Goal: Task Accomplishment & Management: Manage account settings

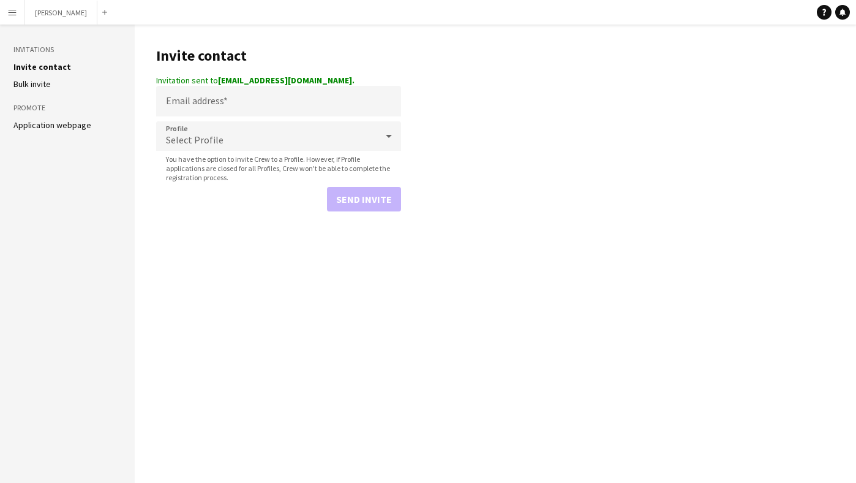
click at [21, 13] on button "Menu" at bounding box center [12, 12] width 25 height 25
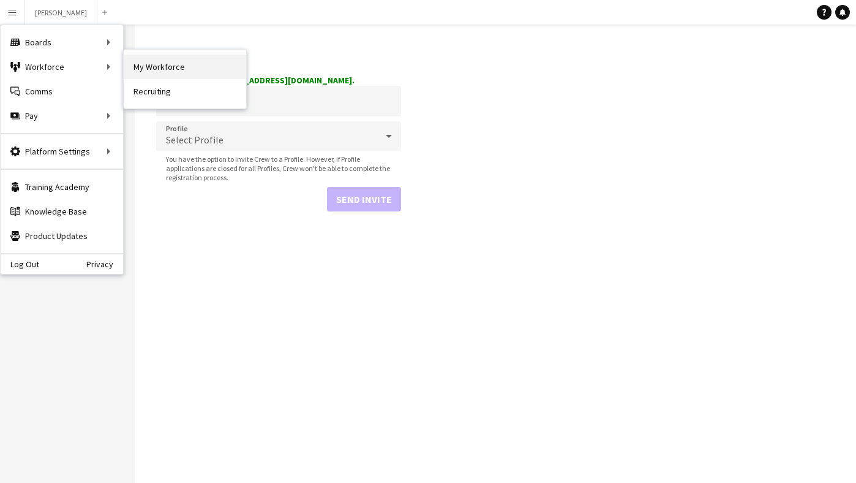
click at [155, 74] on link "My Workforce" at bounding box center [185, 67] width 123 height 25
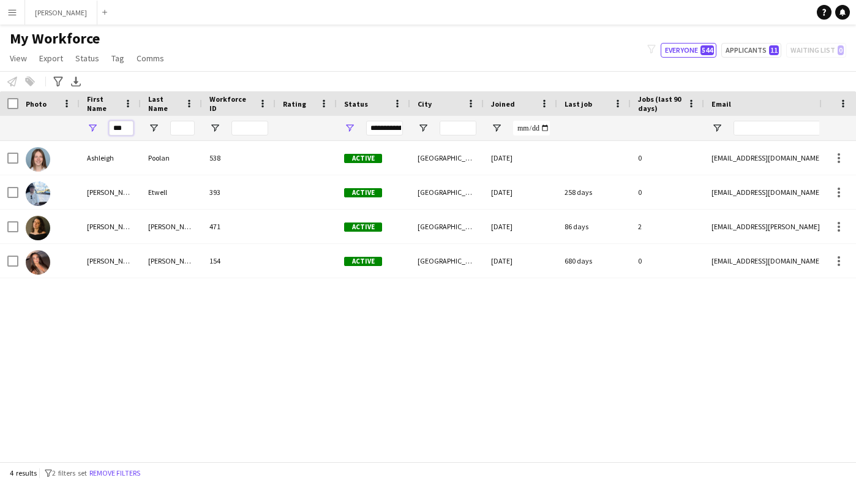
drag, startPoint x: 126, startPoint y: 125, endPoint x: 105, endPoint y: 125, distance: 21.4
click at [105, 125] on div "***" at bounding box center [110, 128] width 61 height 25
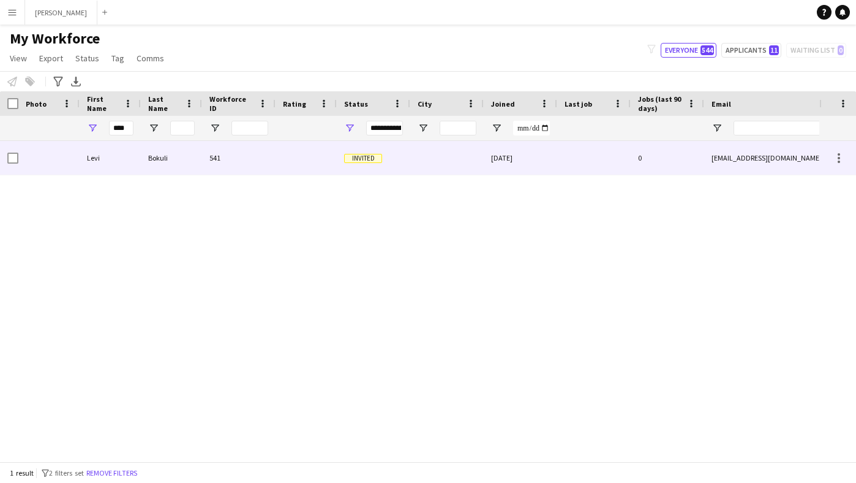
click at [110, 160] on div "Levi" at bounding box center [110, 158] width 61 height 34
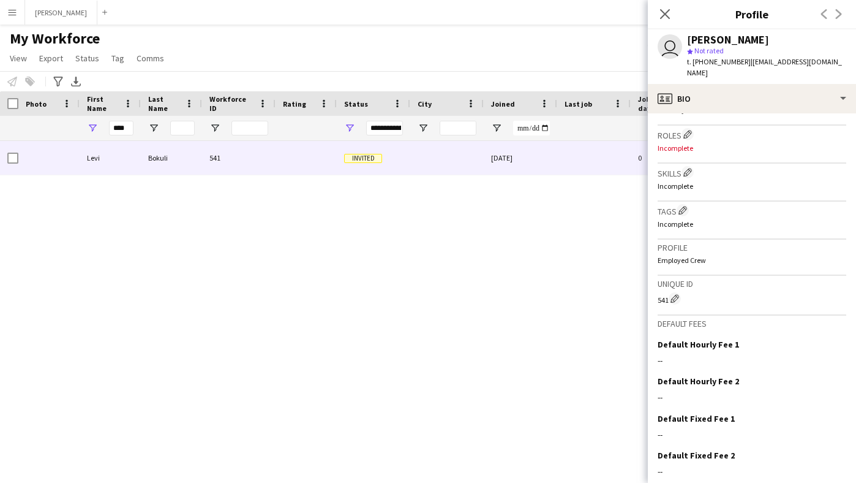
scroll to position [401, 0]
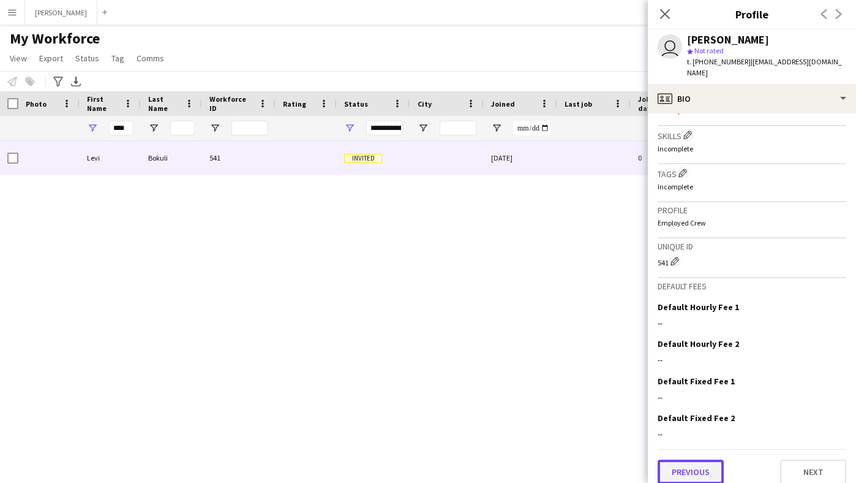
click at [700, 459] on button "Previous" at bounding box center [691, 471] width 66 height 25
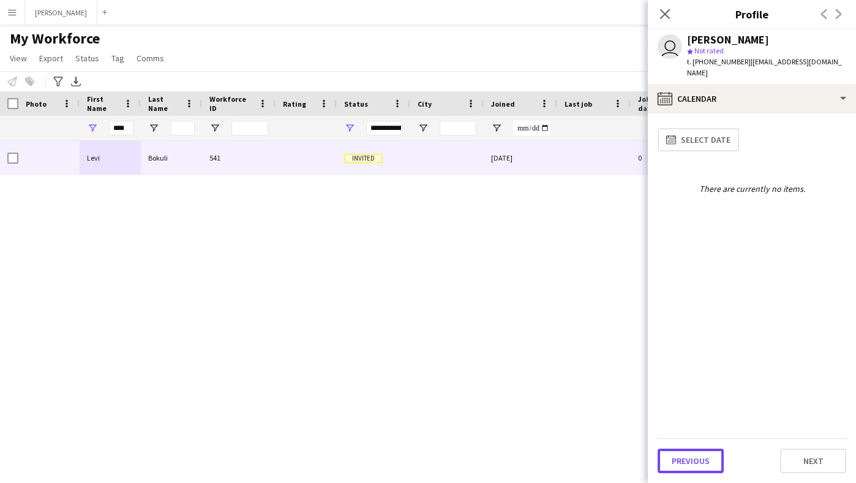
click at [700, 459] on button "Previous" at bounding box center [691, 460] width 66 height 25
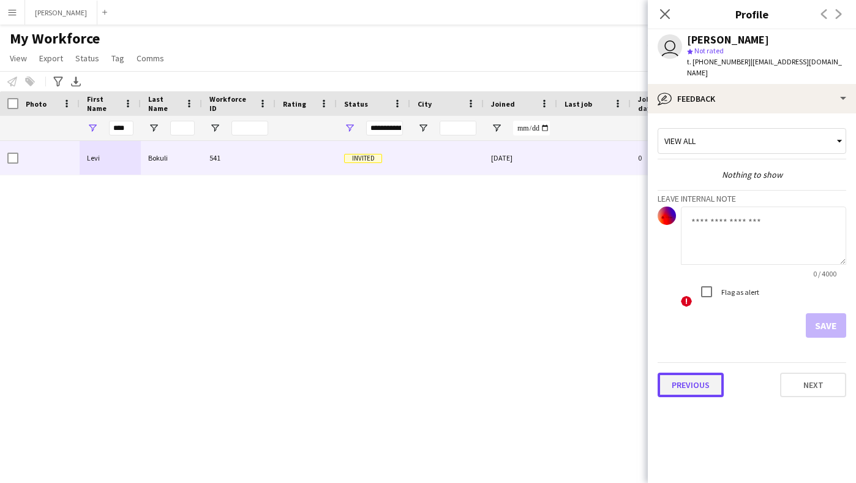
click at [700, 372] on button "Previous" at bounding box center [691, 384] width 66 height 25
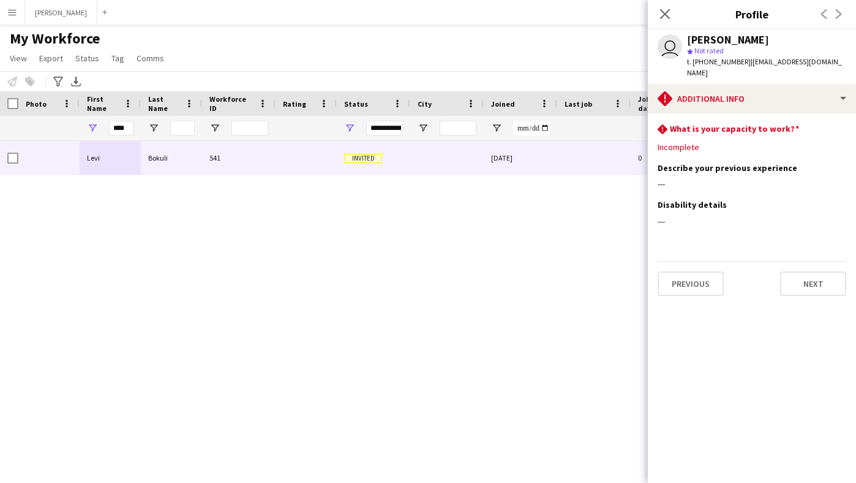
click at [711, 261] on div "Previous Next" at bounding box center [752, 278] width 189 height 35
click at [707, 271] on button "Previous" at bounding box center [691, 283] width 66 height 25
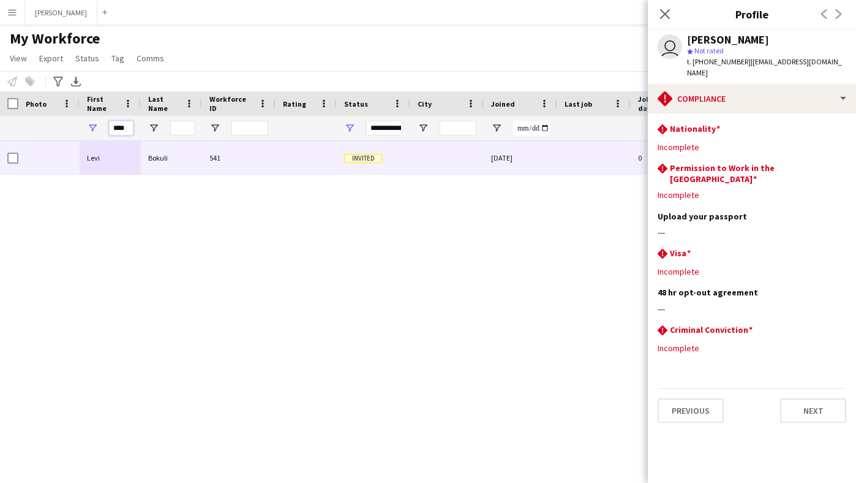
click at [130, 127] on input "****" at bounding box center [121, 128] width 25 height 15
type input "*"
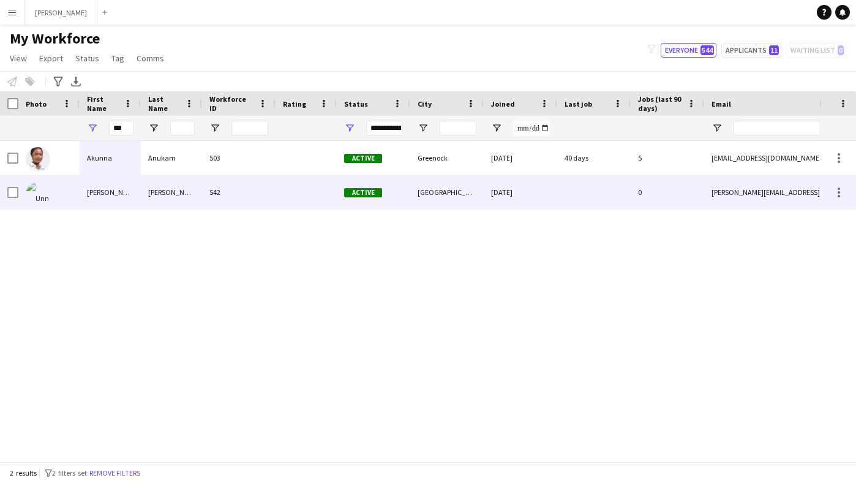
click at [127, 192] on div "Unnati" at bounding box center [110, 192] width 61 height 34
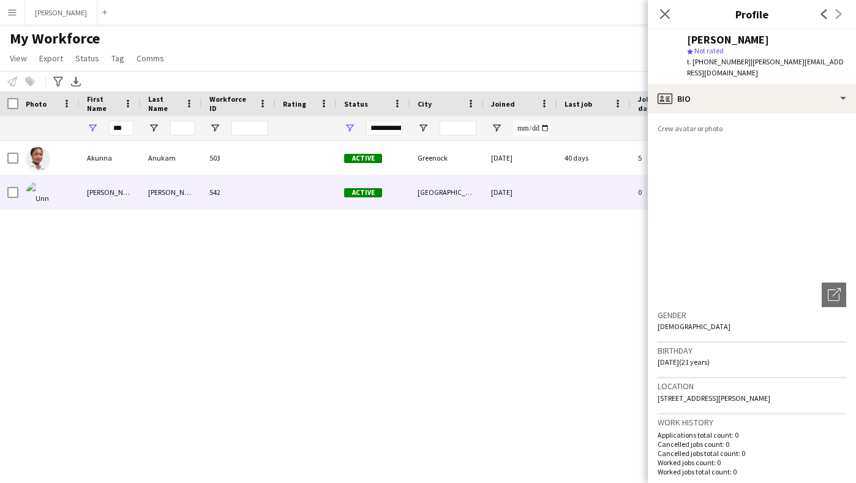
scroll to position [409, 0]
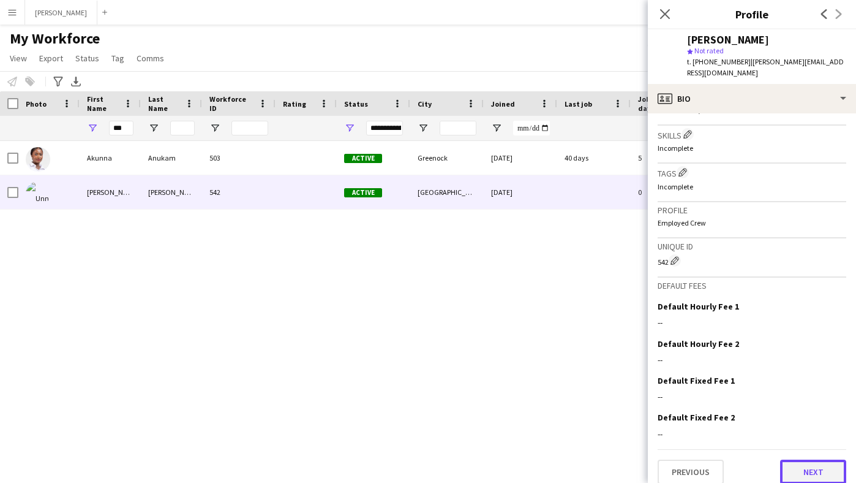
click at [822, 459] on button "Next" at bounding box center [813, 471] width 66 height 25
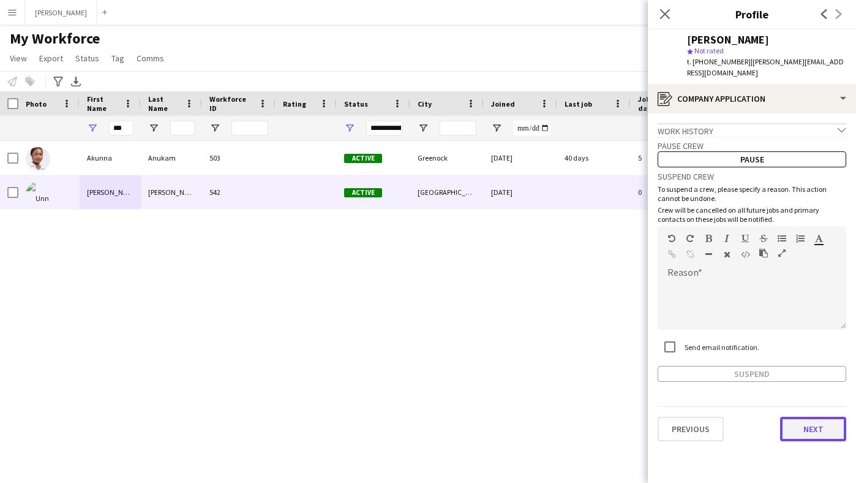
click at [809, 417] on button "Next" at bounding box center [813, 429] width 66 height 25
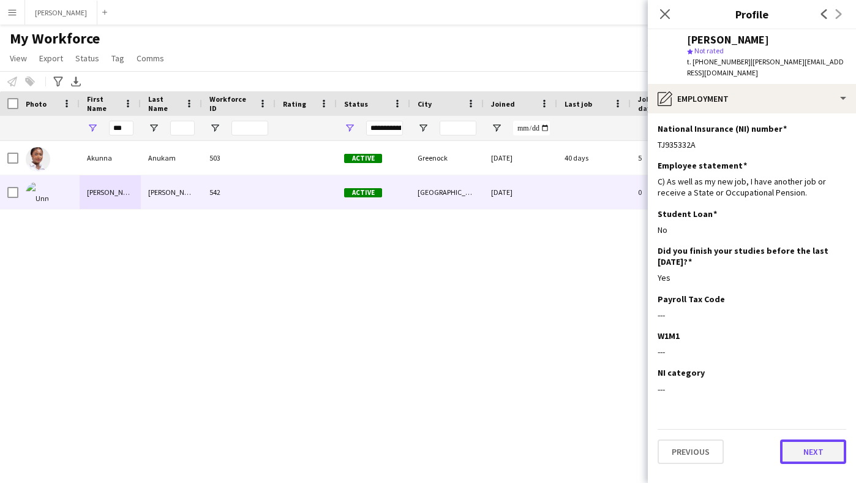
click at [810, 445] on button "Next" at bounding box center [813, 451] width 66 height 25
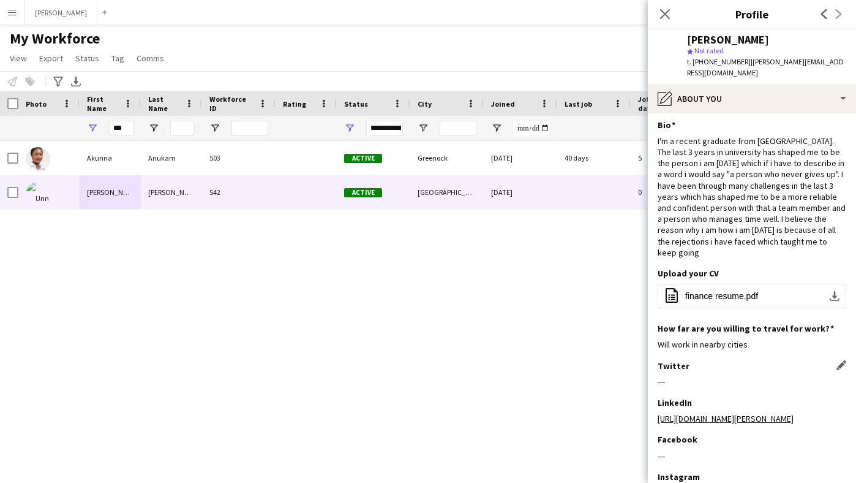
scroll to position [98, 0]
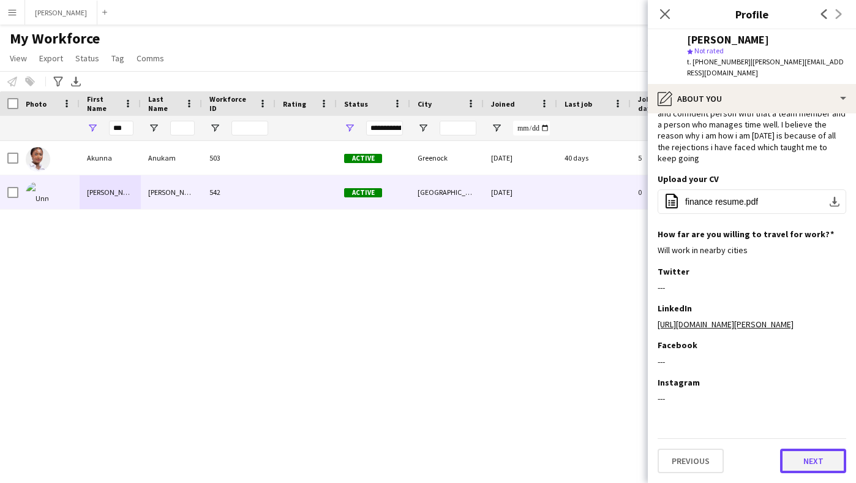
click at [810, 459] on button "Next" at bounding box center [813, 460] width 66 height 25
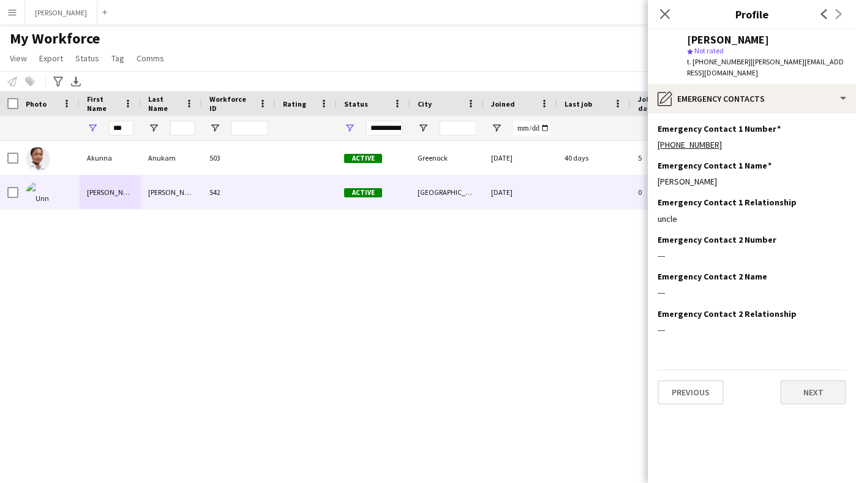
scroll to position [0, 0]
click at [695, 380] on button "Previous" at bounding box center [691, 392] width 66 height 25
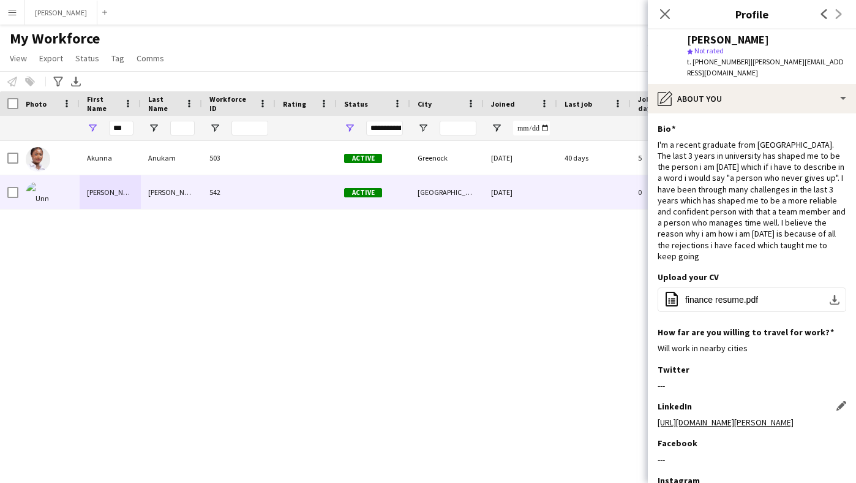
click at [734, 417] on link "https://www.linkedin.com/in/unnati-bajpai-142a0b242/" at bounding box center [726, 422] width 136 height 11
drag, startPoint x: 127, startPoint y: 128, endPoint x: 99, endPoint y: 127, distance: 28.8
click at [99, 127] on div "***" at bounding box center [110, 128] width 61 height 25
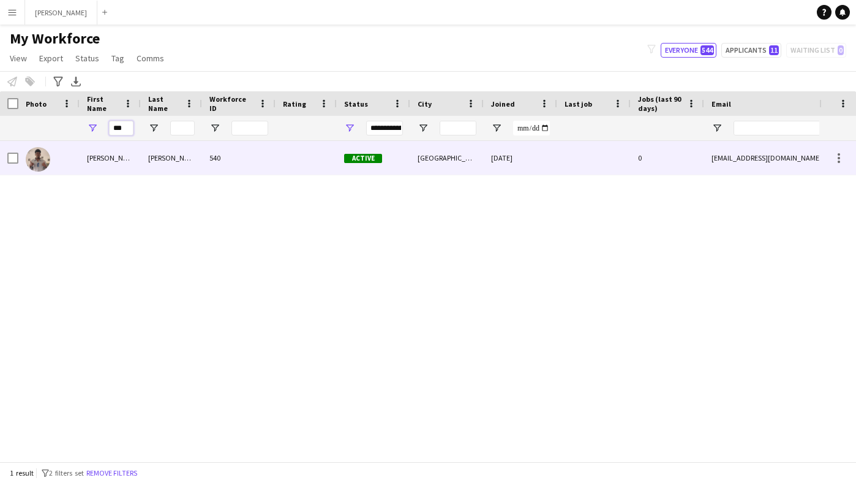
type input "***"
click at [85, 156] on div "Kehinde Andrew" at bounding box center [110, 158] width 61 height 34
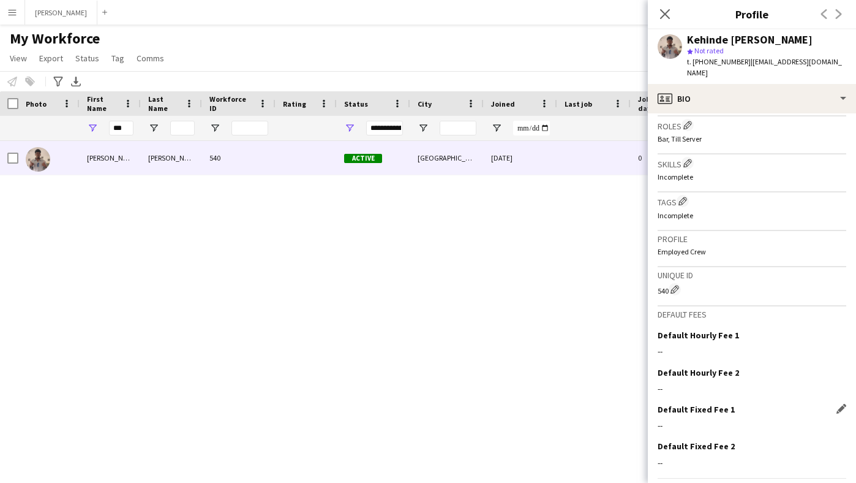
scroll to position [399, 0]
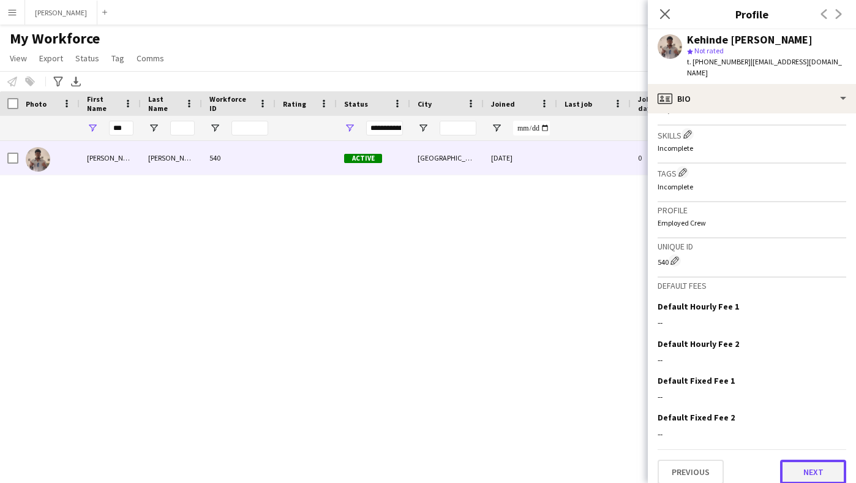
click at [804, 459] on button "Next" at bounding box center [813, 471] width 66 height 25
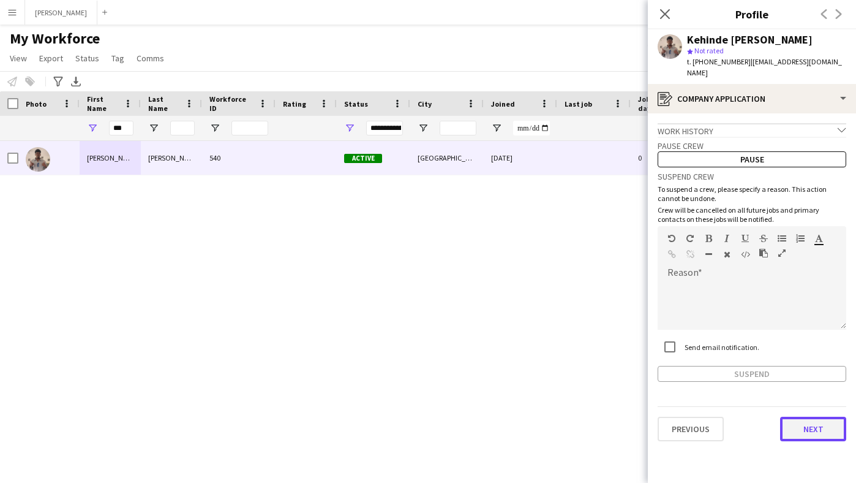
click at [811, 423] on button "Next" at bounding box center [813, 429] width 66 height 25
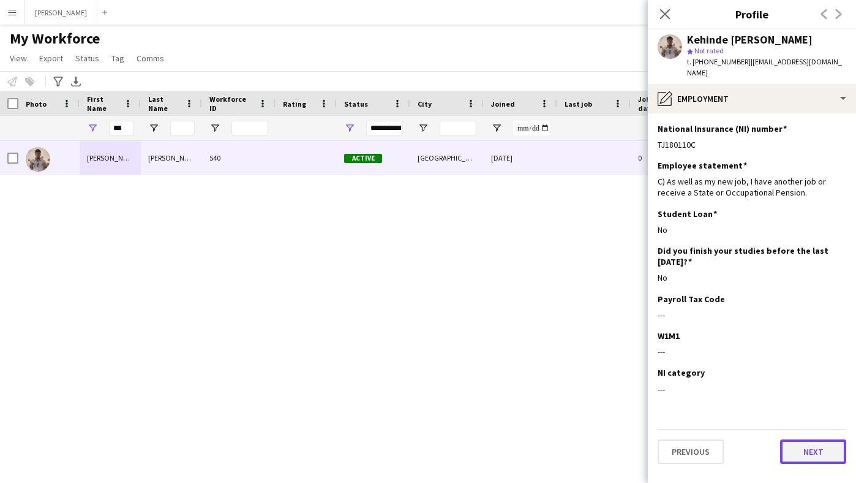
click at [816, 442] on button "Next" at bounding box center [813, 451] width 66 height 25
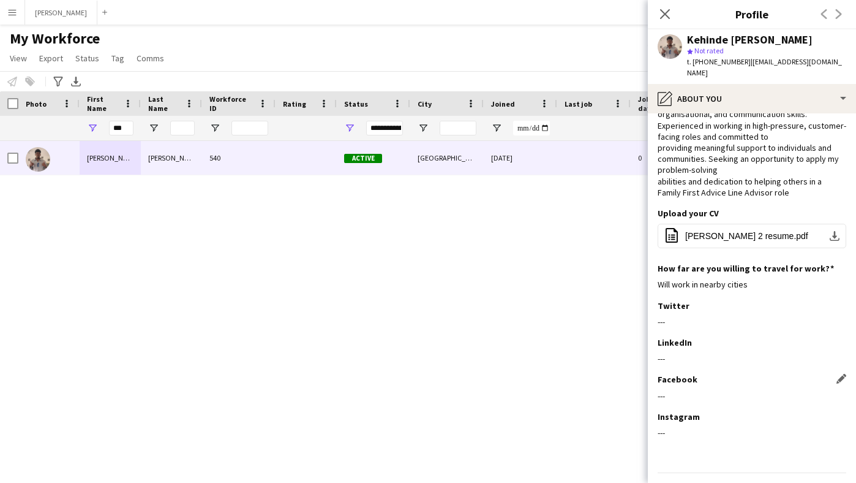
scroll to position [87, 0]
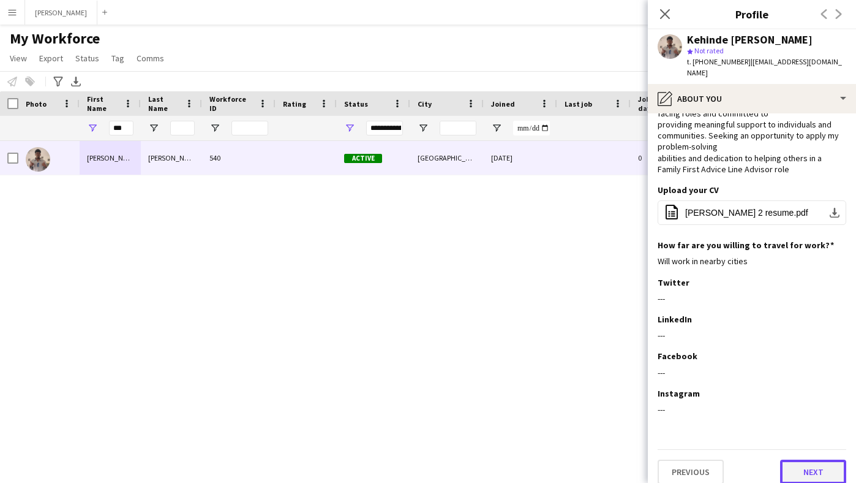
click at [810, 459] on button "Next" at bounding box center [813, 471] width 66 height 25
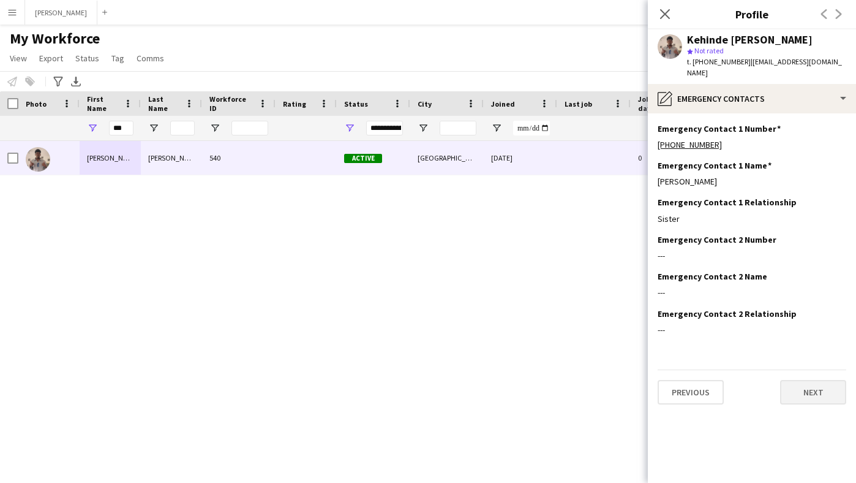
scroll to position [0, 0]
click at [804, 390] on button "Next" at bounding box center [813, 392] width 66 height 25
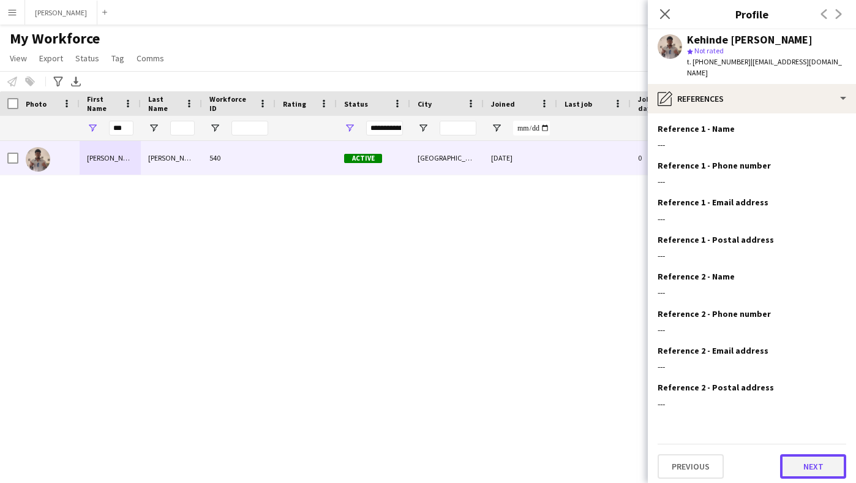
click at [811, 459] on button "Next" at bounding box center [813, 466] width 66 height 25
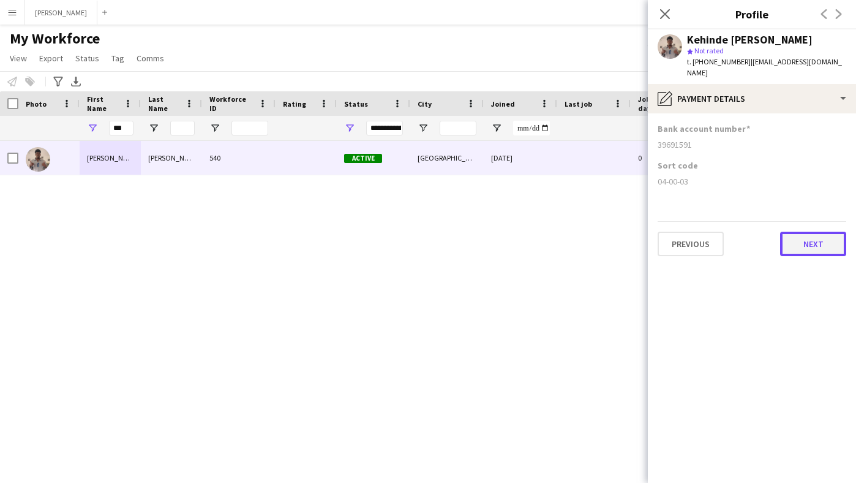
click at [812, 243] on button "Next" at bounding box center [813, 244] width 66 height 25
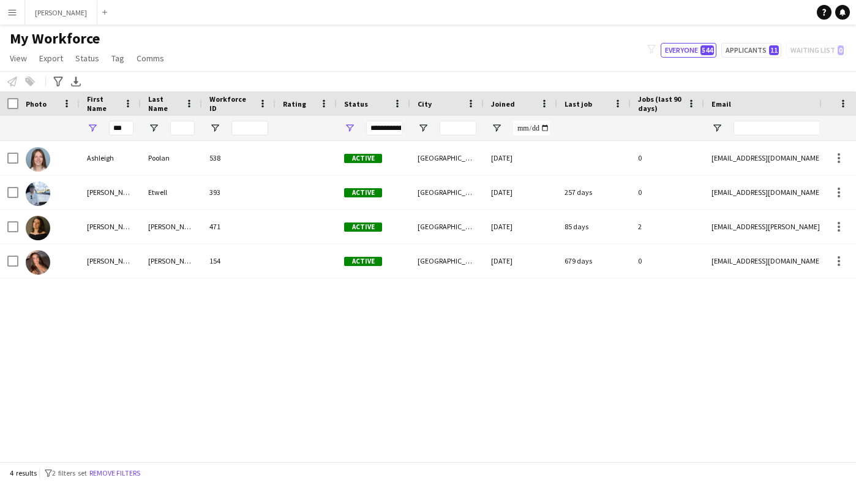
click at [13, 15] on app-icon "Menu" at bounding box center [12, 12] width 10 height 10
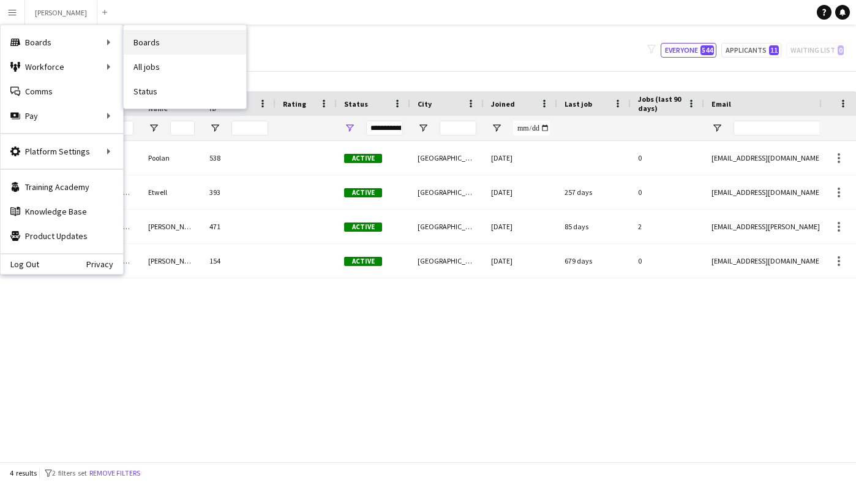
click at [164, 47] on link "Boards" at bounding box center [185, 42] width 123 height 25
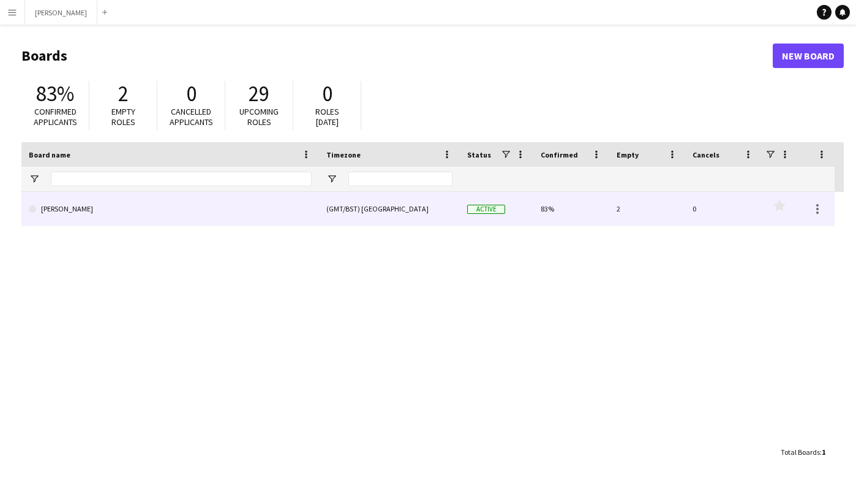
click at [203, 216] on link "[PERSON_NAME]" at bounding box center [170, 209] width 283 height 34
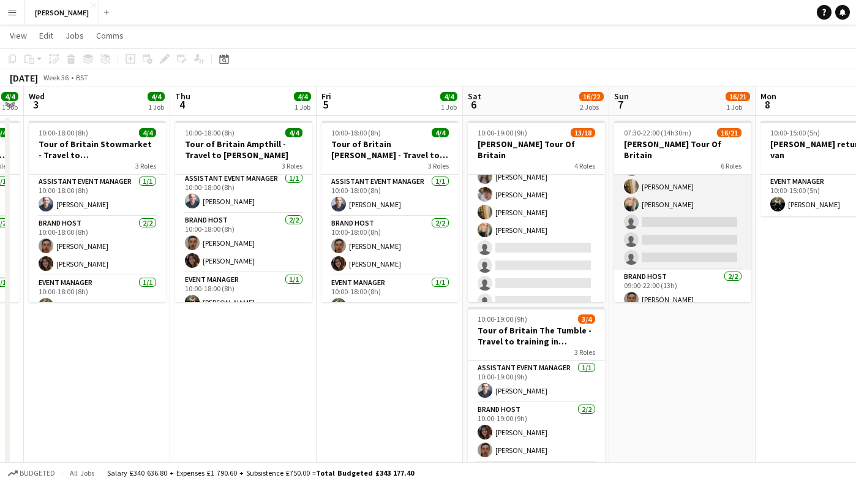
scroll to position [378, 0]
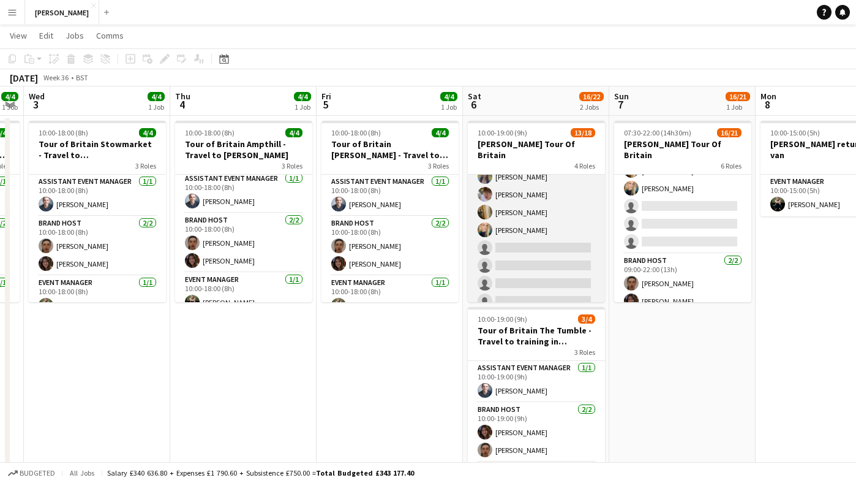
click at [516, 235] on app-card-role "Brand Host [DATE] 11:00-19:00 (8h) [PERSON_NAME] [PERSON_NAME] [PERSON_NAME] [P…" at bounding box center [536, 168] width 137 height 290
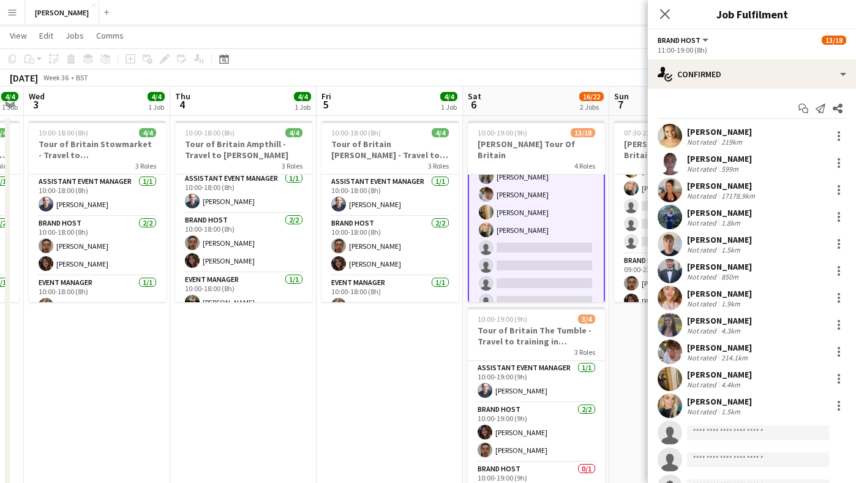
scroll to position [78, 0]
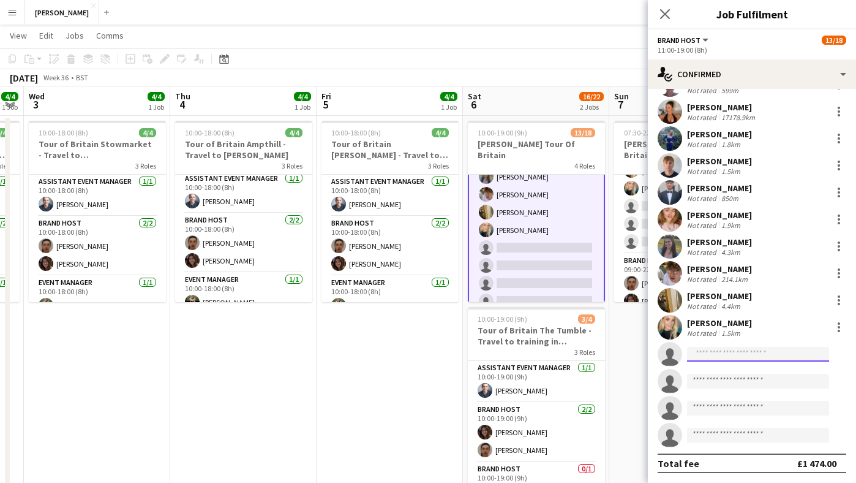
click at [728, 351] on input at bounding box center [758, 354] width 142 height 15
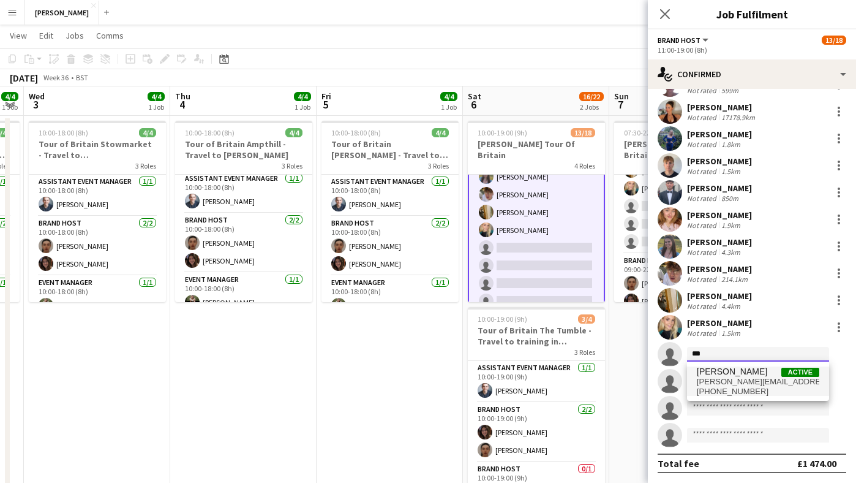
type input "***"
click at [733, 375] on span "[PERSON_NAME]" at bounding box center [732, 371] width 70 height 10
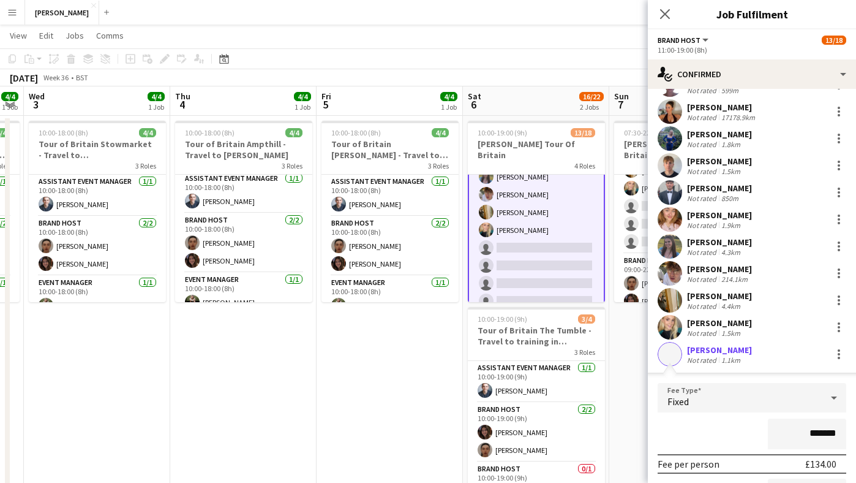
scroll to position [321, 0]
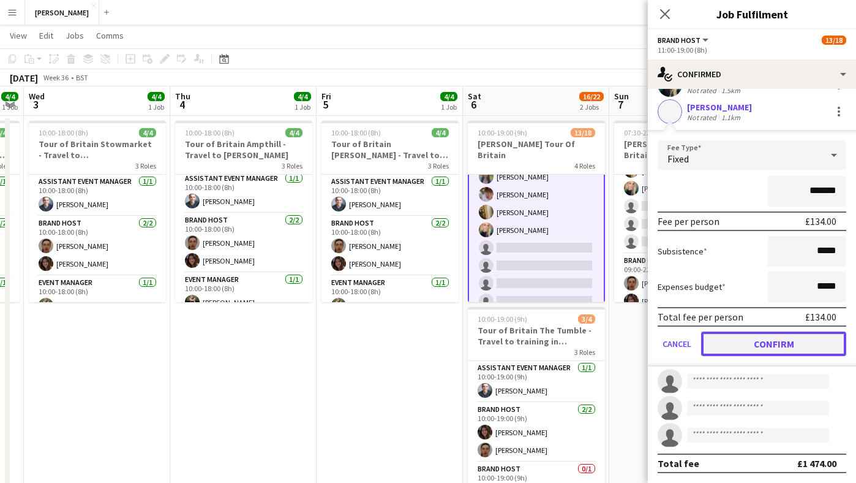
click at [780, 336] on button "Confirm" at bounding box center [773, 343] width 145 height 25
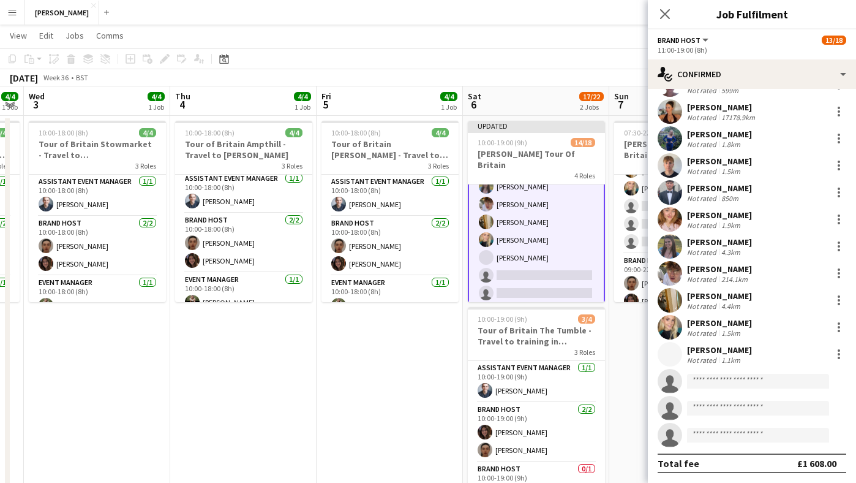
click at [618, 57] on app-toolbar "Copy Paste Paste Command V Paste with crew Command Shift V Paste linked Job [GE…" at bounding box center [428, 58] width 856 height 21
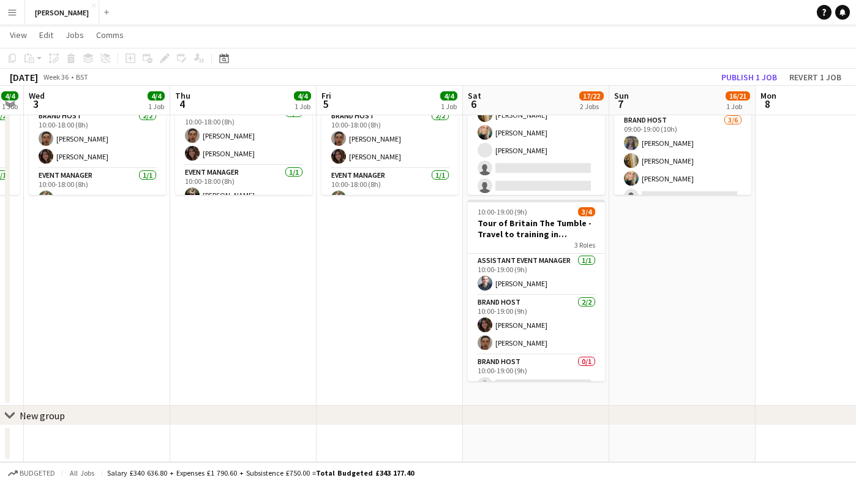
scroll to position [300, 0]
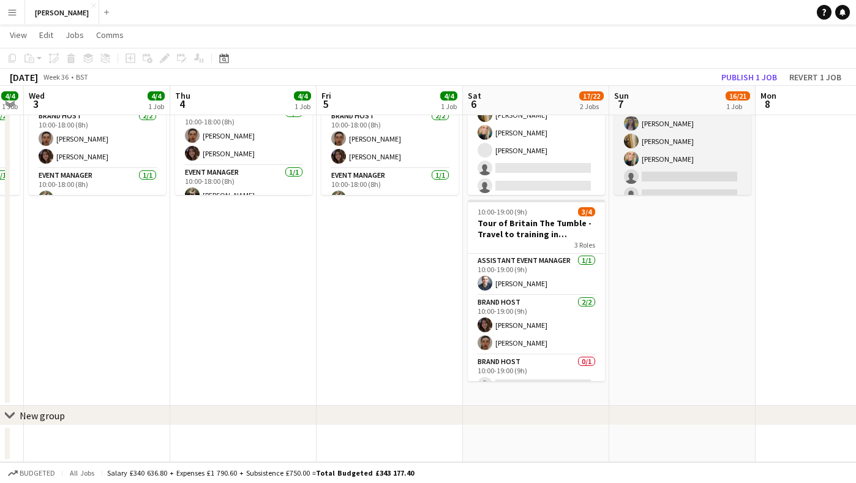
click at [657, 161] on app-card-role "Brand Host [DATE] 09:00-19:00 (10h) [PERSON_NAME] [PERSON_NAME] [PERSON_NAME] s…" at bounding box center [682, 159] width 137 height 130
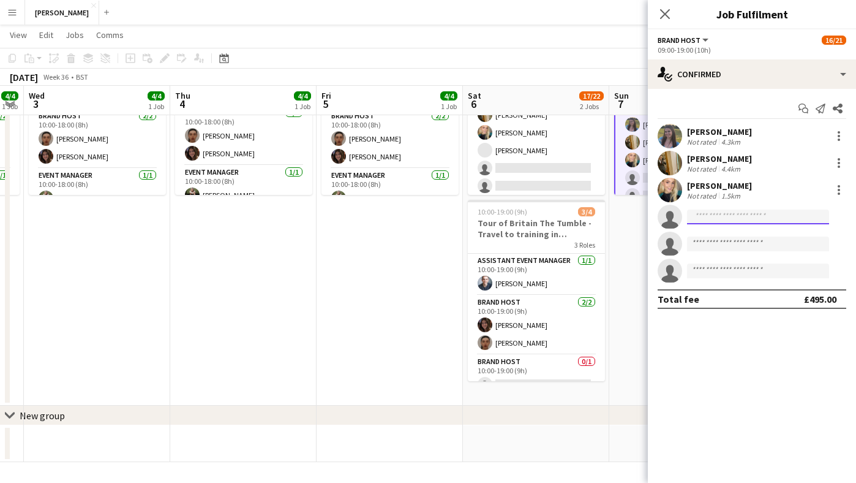
click at [744, 217] on input at bounding box center [758, 217] width 142 height 15
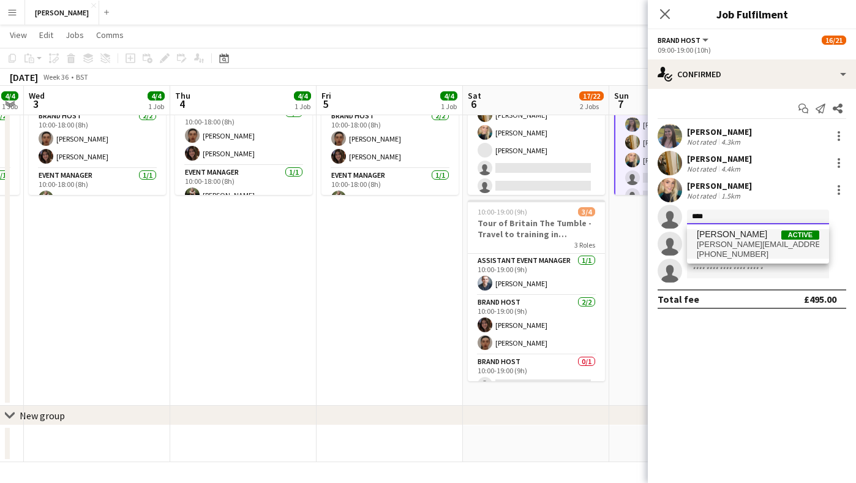
type input "****"
click at [730, 244] on span "[PERSON_NAME][EMAIL_ADDRESS][DOMAIN_NAME]" at bounding box center [758, 245] width 123 height 10
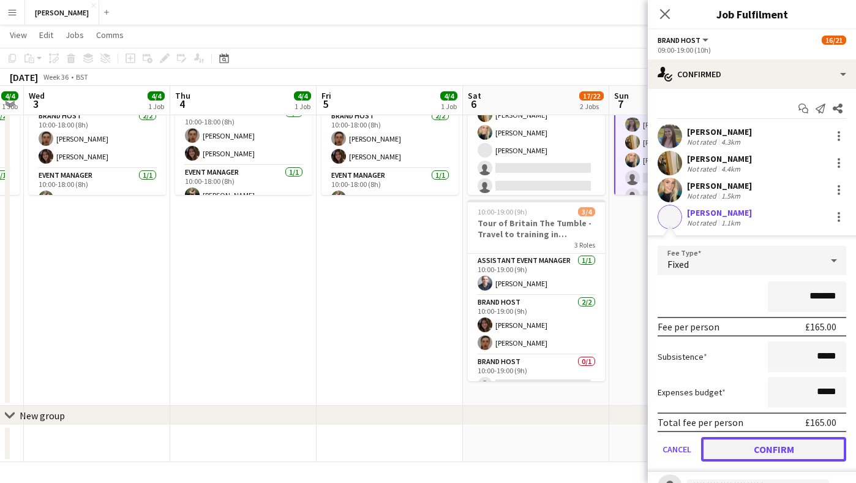
click at [758, 450] on button "Confirm" at bounding box center [773, 449] width 145 height 25
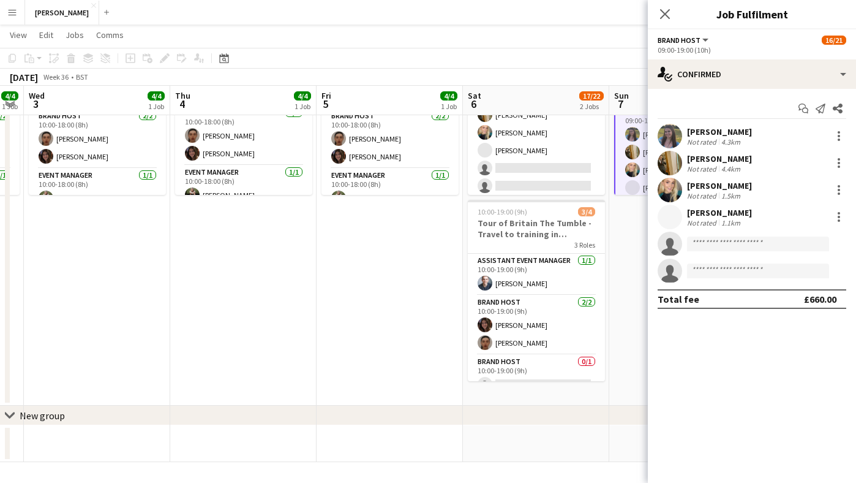
click at [630, 260] on app-date-cell "Updated 07:30-22:00 (14h30m) 17/21 [PERSON_NAME] Tour Of Britain 6 Roles Brand …" at bounding box center [683, 207] width 146 height 397
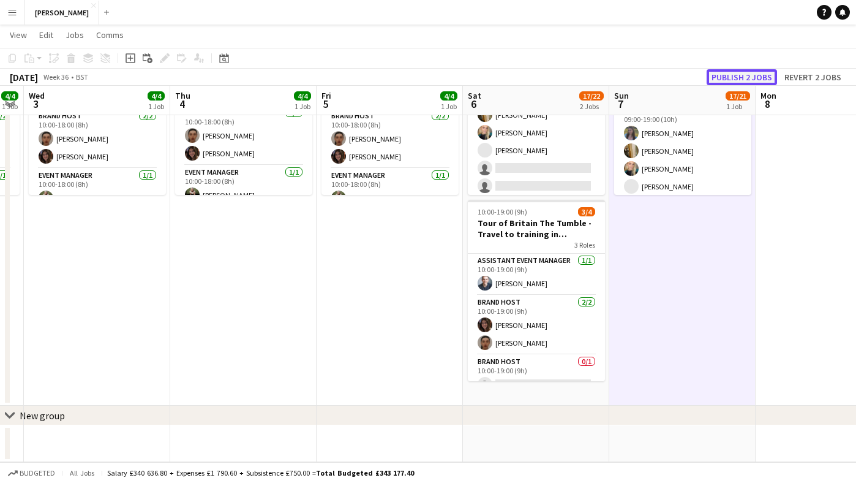
click at [746, 72] on button "Publish 2 jobs" at bounding box center [742, 77] width 70 height 16
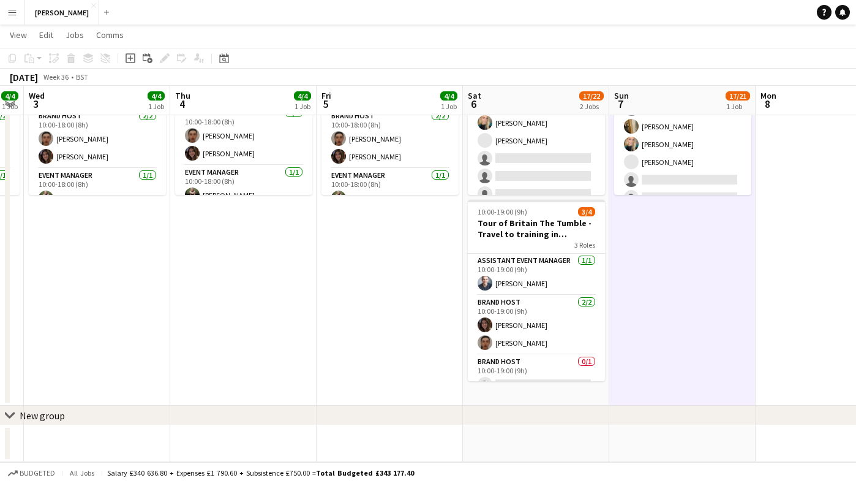
scroll to position [315, 0]
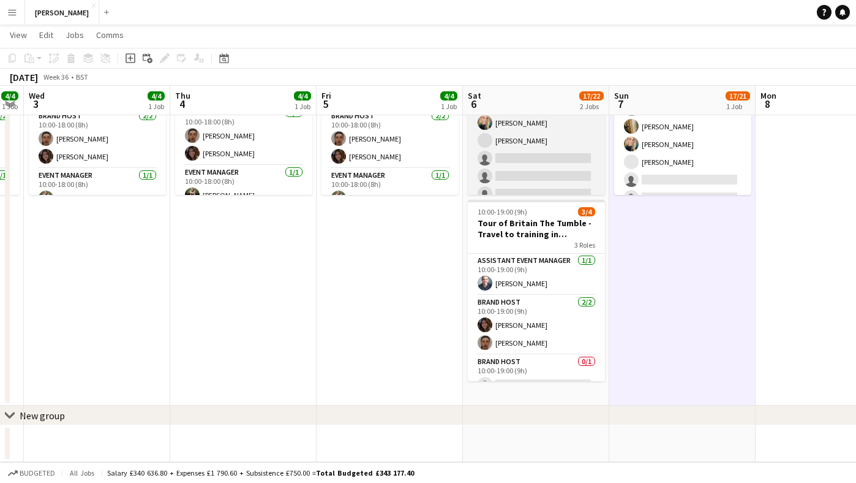
click at [515, 143] on app-card-role "Brand Host [DATE] 11:00-19:00 (8h) [PERSON_NAME] [PERSON_NAME] [PERSON_NAME] [P…" at bounding box center [536, 60] width 137 height 290
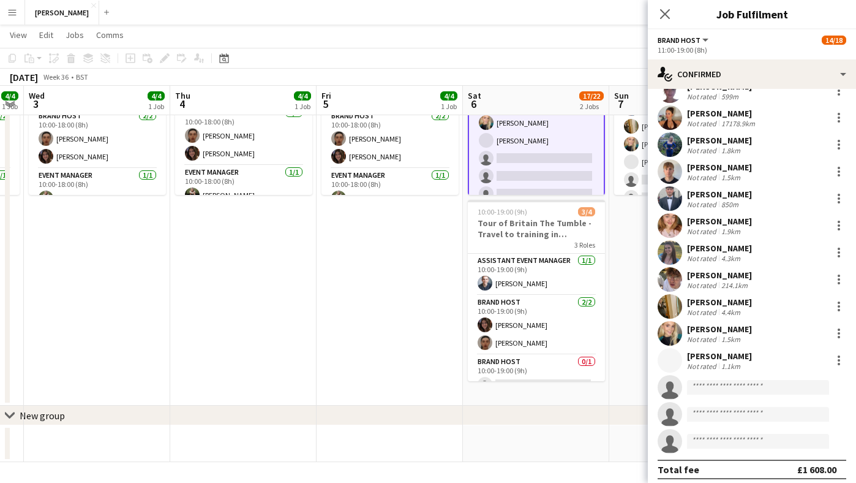
scroll to position [78, 0]
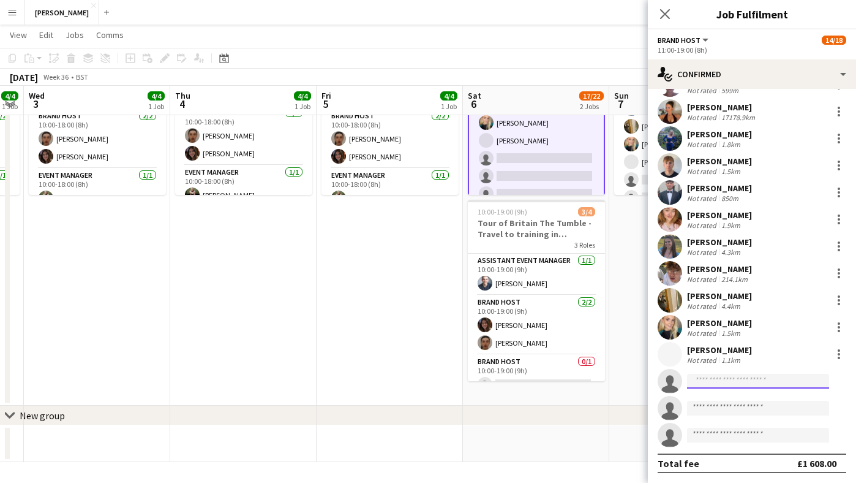
click at [717, 378] on input at bounding box center [758, 381] width 142 height 15
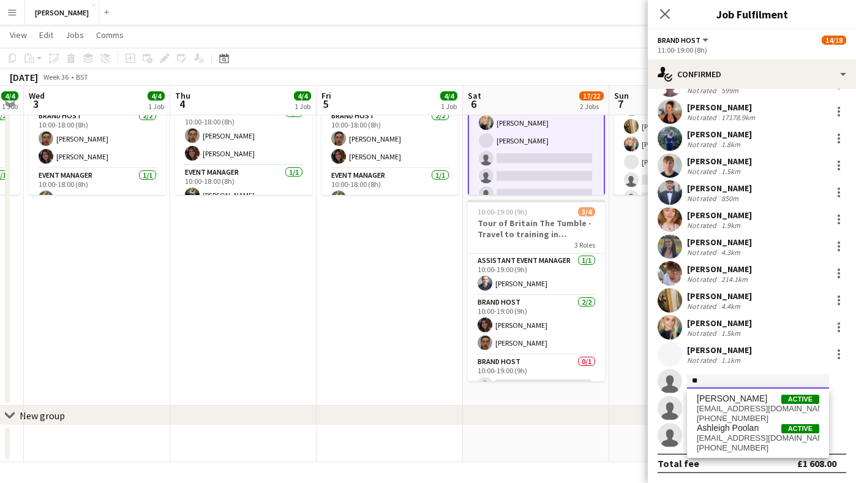
type input "*"
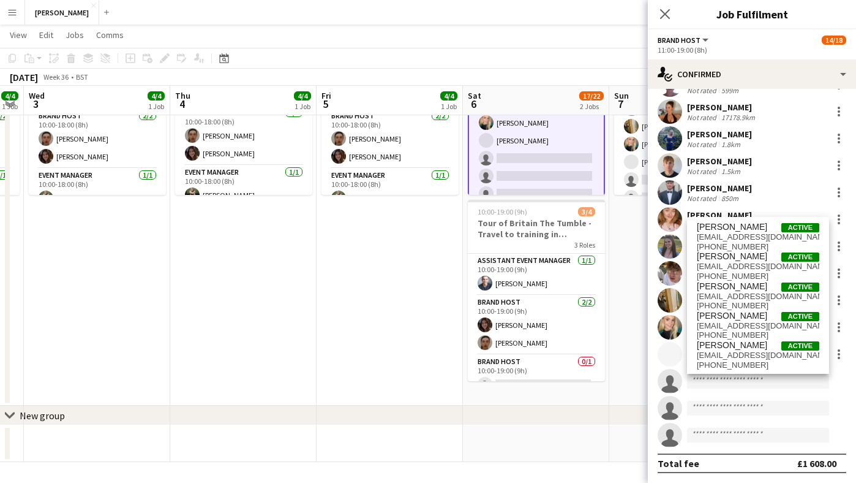
click at [391, 354] on app-date-cell "10:00-18:00 (8h) 4/4 Tour of Britain [PERSON_NAME] - Travel to The Tumble/Cardi…" at bounding box center [390, 207] width 146 height 397
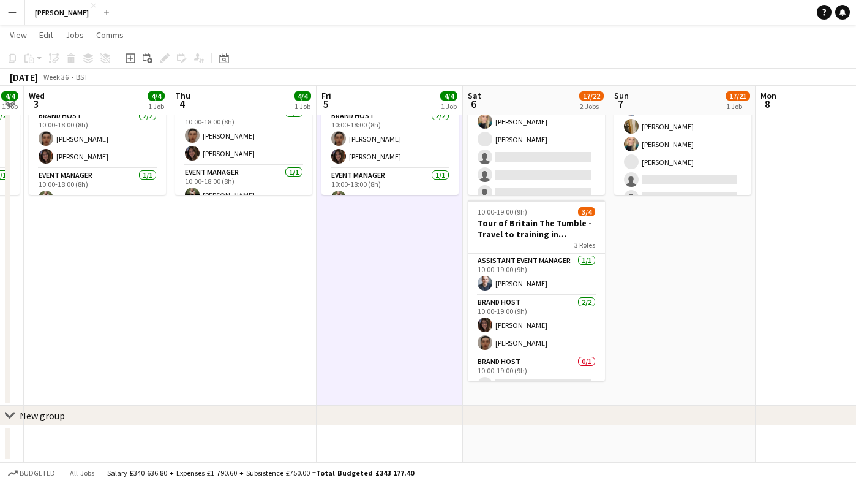
scroll to position [277, 0]
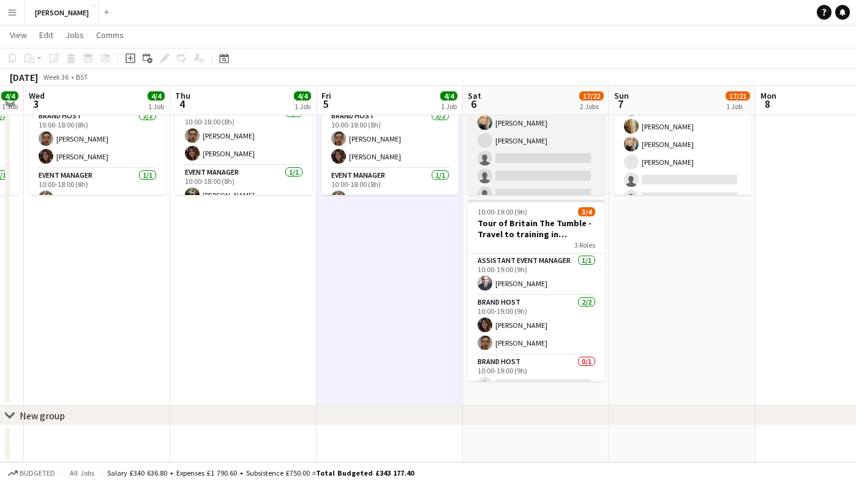
click at [523, 146] on app-card-role "Brand Host [DATE] 11:00-19:00 (8h) [PERSON_NAME] [PERSON_NAME] [PERSON_NAME] [P…" at bounding box center [536, 60] width 137 height 290
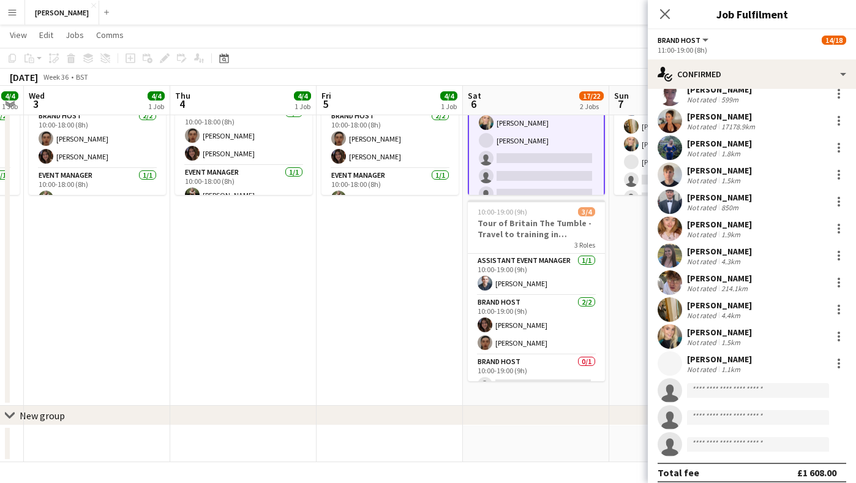
scroll to position [78, 0]
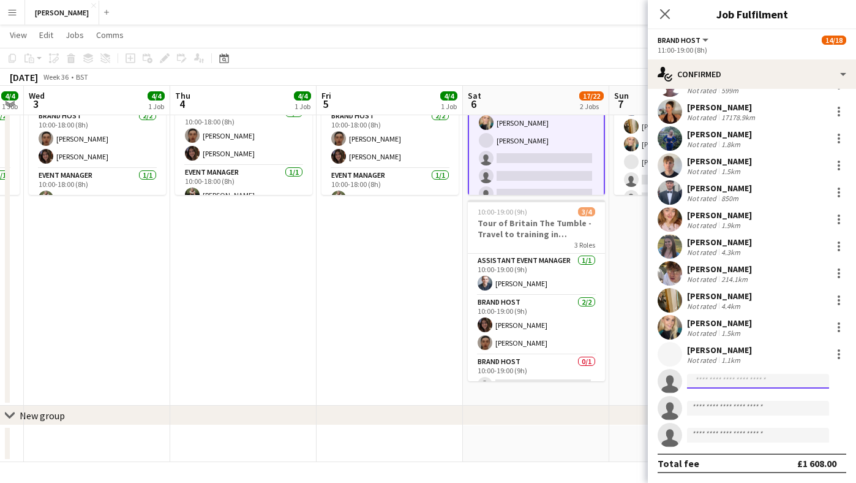
click at [703, 377] on input at bounding box center [758, 381] width 142 height 15
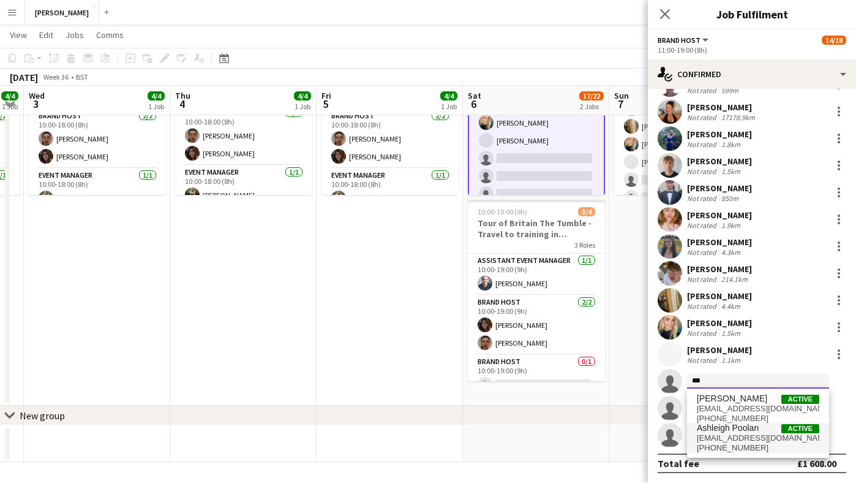
type input "***"
click at [713, 428] on span "Ashleigh Poolan" at bounding box center [728, 428] width 62 height 10
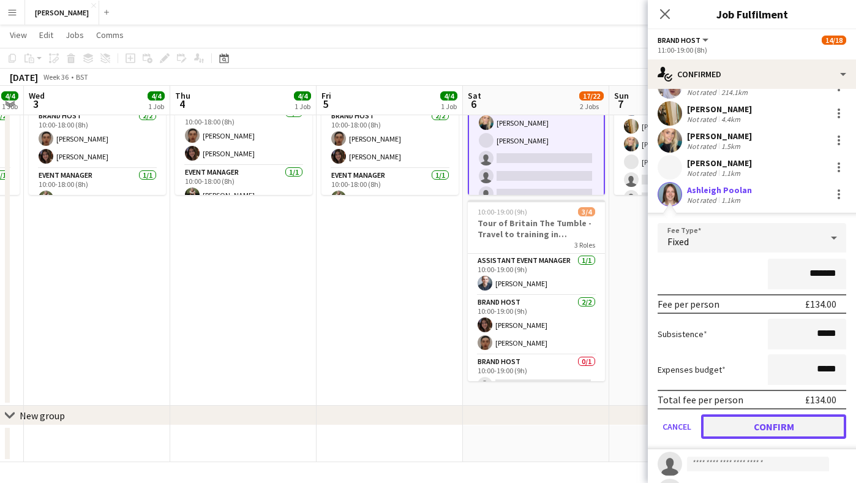
click at [743, 422] on button "Confirm" at bounding box center [773, 426] width 145 height 25
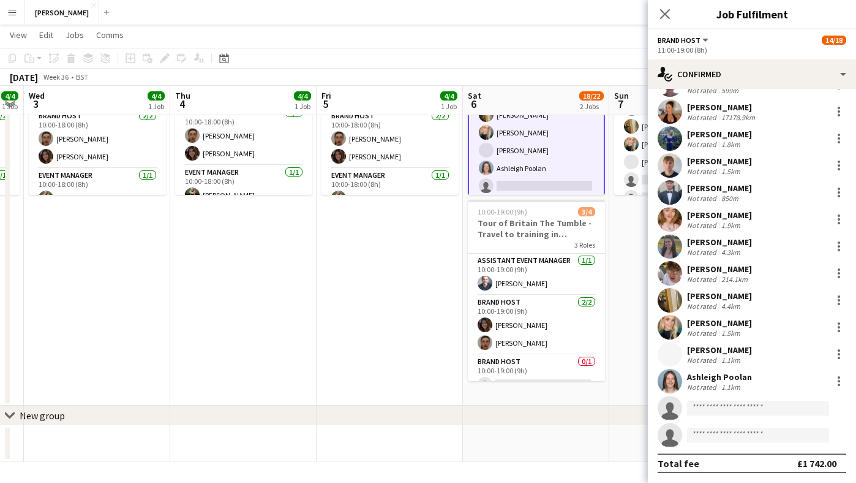
click at [630, 225] on app-date-cell "07:30-22:00 (14h30m) 17/21 [PERSON_NAME] Tour Of Britain 6 Roles Brand Host [DA…" at bounding box center [683, 207] width 146 height 397
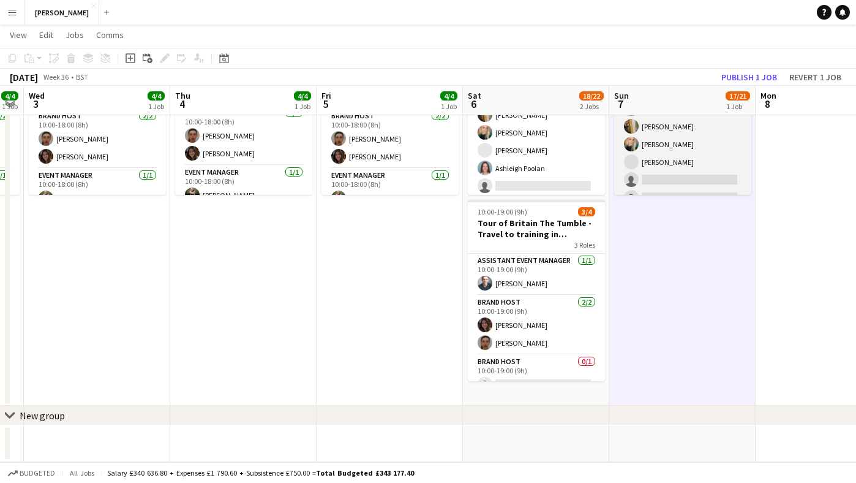
click at [670, 168] on app-card-role "Brand Host [DATE] 09:00-19:00 (10h) [PERSON_NAME] [PERSON_NAME] [PERSON_NAME] […" at bounding box center [682, 144] width 137 height 130
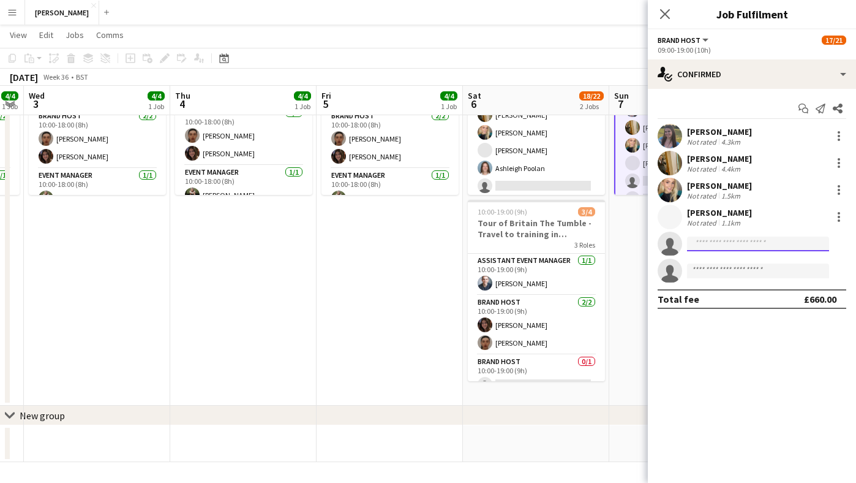
click at [753, 241] on input at bounding box center [758, 243] width 142 height 15
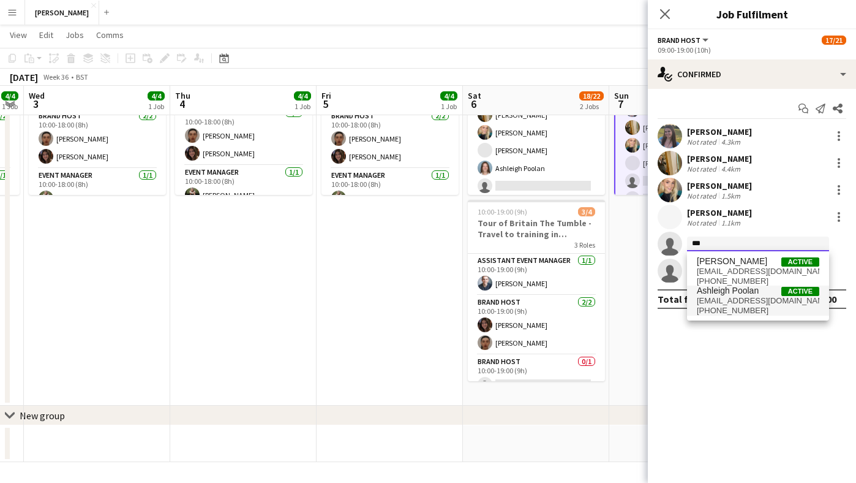
type input "***"
click at [747, 298] on span "[EMAIL_ADDRESS][DOMAIN_NAME]" at bounding box center [758, 301] width 123 height 10
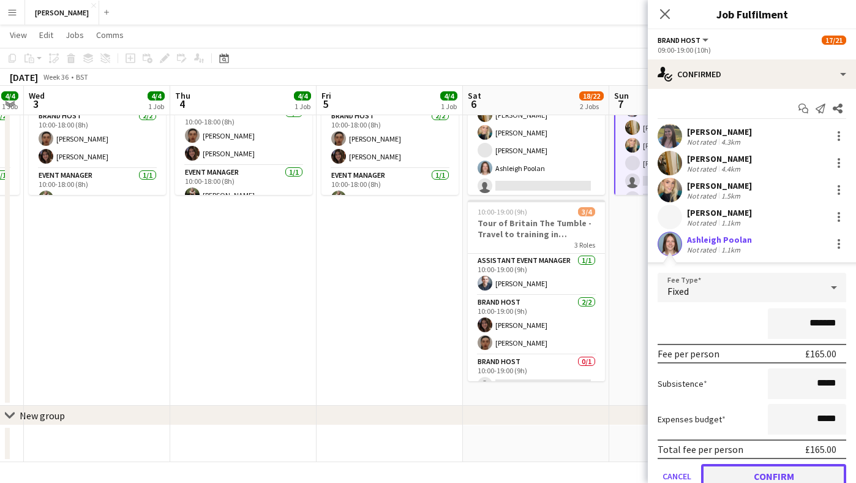
click at [765, 474] on button "Confirm" at bounding box center [773, 476] width 145 height 25
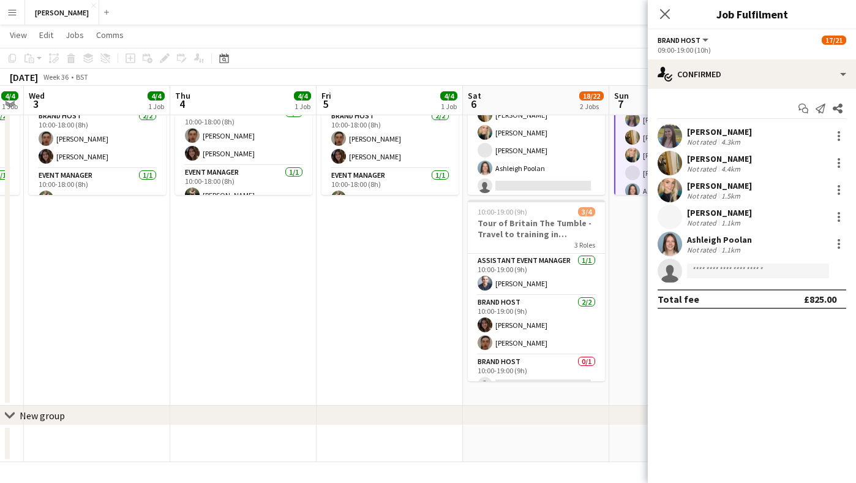
click at [626, 239] on app-date-cell "Updated 07:30-22:00 (14h30m) 18/21 [PERSON_NAME] Tour Of Britain 6 Roles Brand …" at bounding box center [683, 207] width 146 height 397
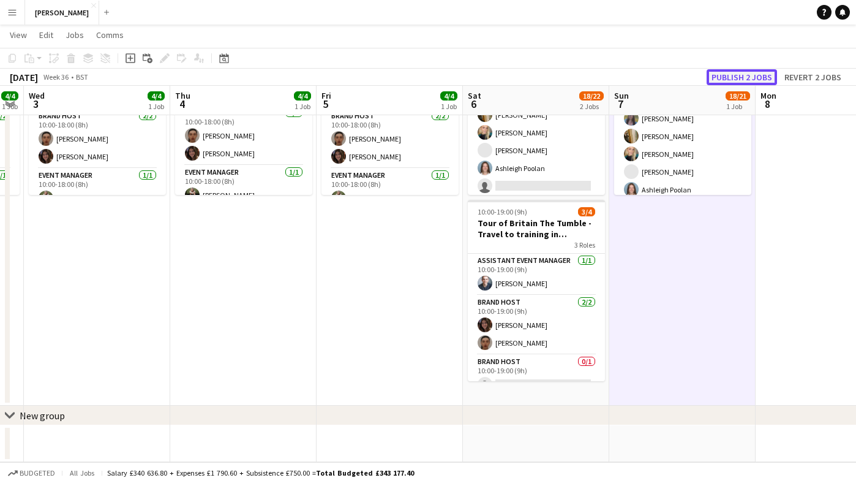
click at [739, 73] on button "Publish 2 jobs" at bounding box center [742, 77] width 70 height 16
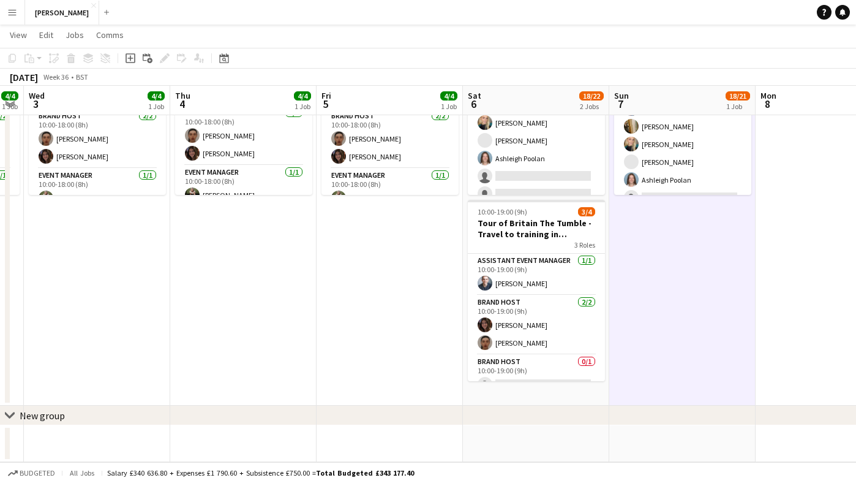
click at [706, 334] on app-date-cell "07:30-22:00 (14h30m) 18/21 [PERSON_NAME] Tour Of Britain 6 Roles Brand Host [DA…" at bounding box center [683, 207] width 146 height 397
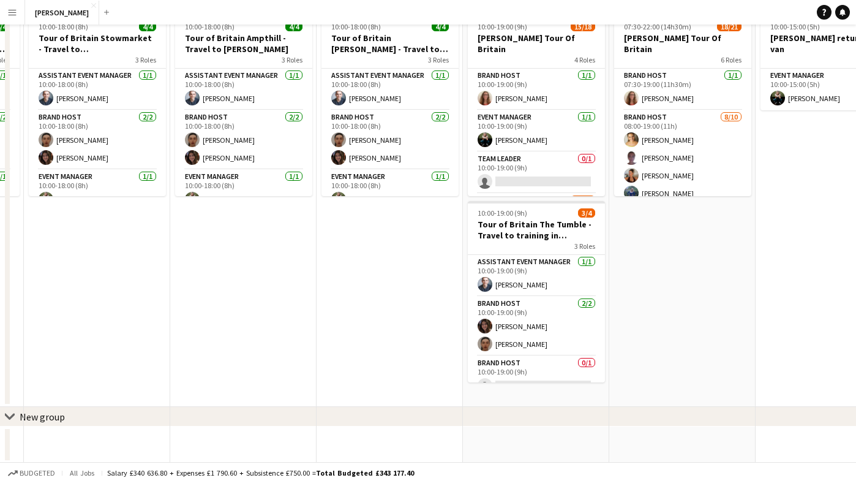
scroll to position [0, 0]
